Goal: Transaction & Acquisition: Purchase product/service

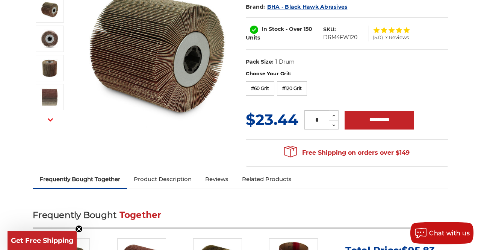
scroll to position [123, 0]
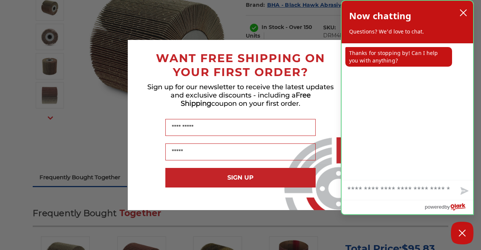
click at [357, 50] on p "Thanks for stopping by! Can I help you with anything?" at bounding box center [399, 57] width 107 height 20
click at [342, 56] on div "agent sent Thanks for stopping by! Can I help you with anything?" at bounding box center [408, 111] width 132 height 137
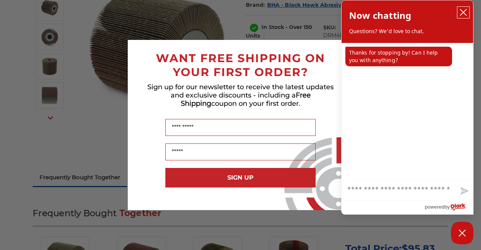
click at [465, 12] on icon "close chatbox" at bounding box center [464, 13] width 8 height 8
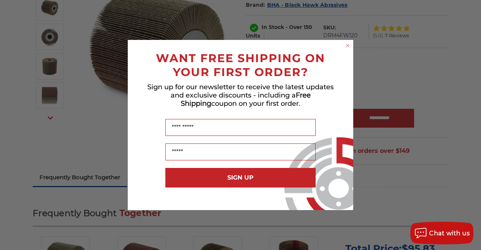
click at [347, 45] on icon "Close dialog" at bounding box center [347, 45] width 3 height 3
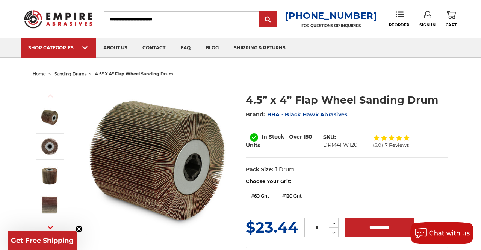
scroll to position [0, 0]
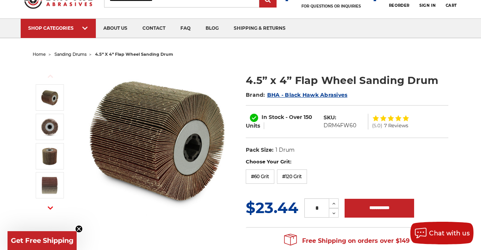
scroll to position [35, 0]
